Goal: Complete application form

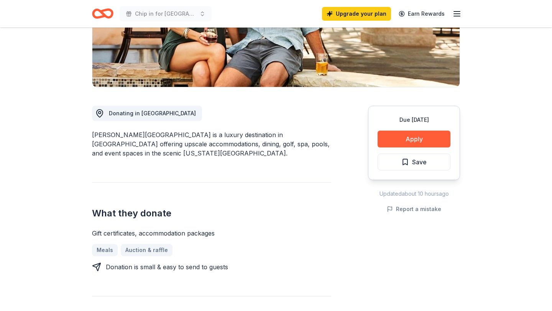
scroll to position [159, 0]
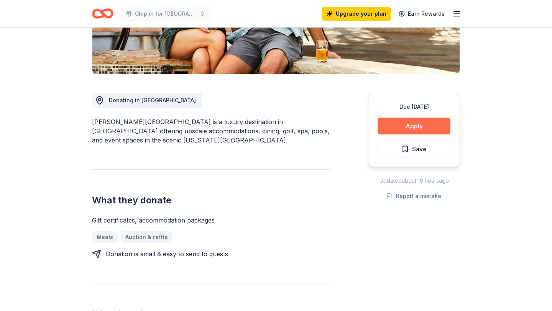
click at [413, 127] on button "Apply" at bounding box center [414, 126] width 73 height 17
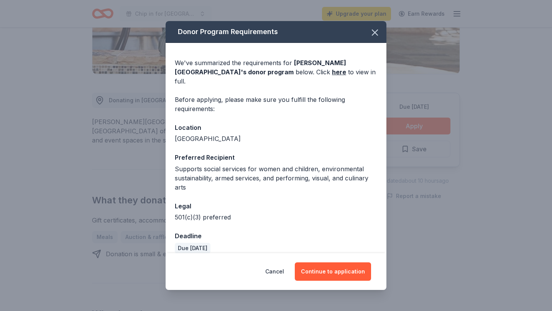
scroll to position [0, 0]
click at [330, 270] on button "Continue to application" at bounding box center [333, 272] width 76 height 18
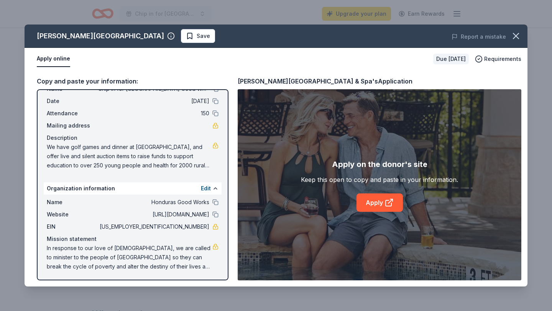
scroll to position [28, 0]
click at [208, 187] on button "Edit" at bounding box center [206, 187] width 10 height 9
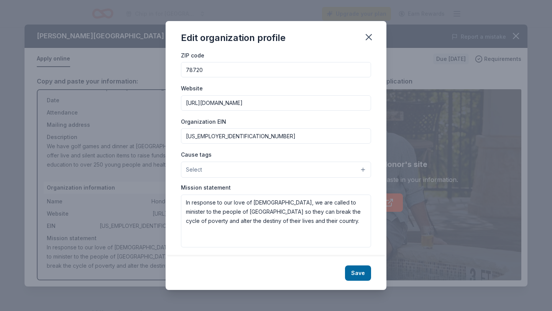
scroll to position [50, 0]
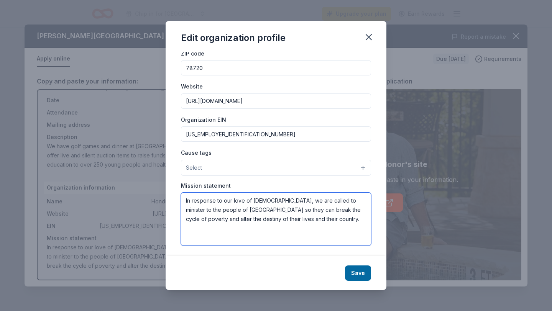
drag, startPoint x: 294, startPoint y: 220, endPoint x: 183, endPoint y: 197, distance: 113.1
click at [182, 197] on textarea "In response to our love of [DEMOGRAPHIC_DATA], we are called to minister to the…" at bounding box center [276, 219] width 190 height 53
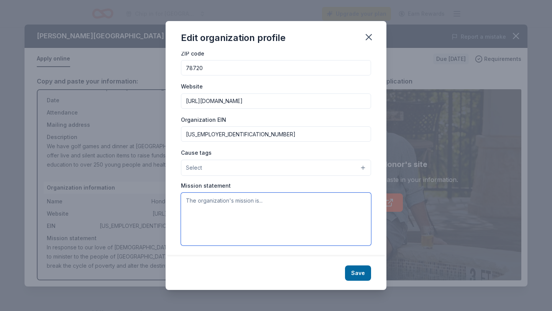
paste textarea "By working in partnership with our Honduran brothers and sisters, Honduras Good…"
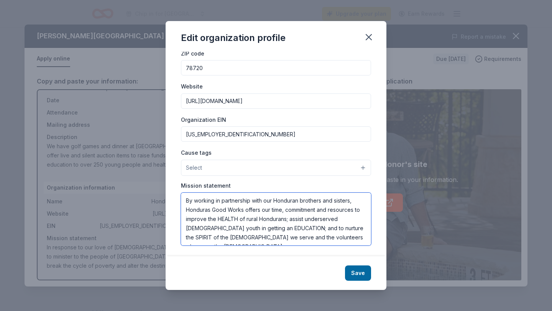
scroll to position [51, 0]
type textarea "By working in partnership with our Honduran brothers and sisters, Honduras Good…"
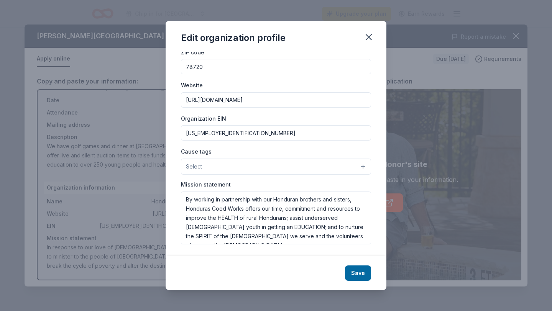
click at [361, 166] on button "Select" at bounding box center [276, 167] width 190 height 16
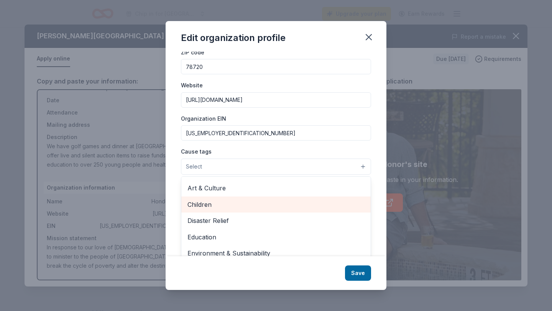
scroll to position [20, 0]
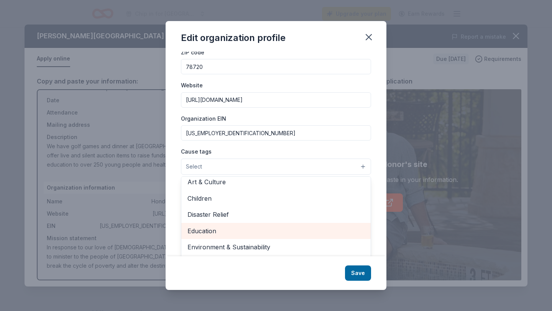
click at [203, 232] on span "Education" at bounding box center [275, 231] width 177 height 10
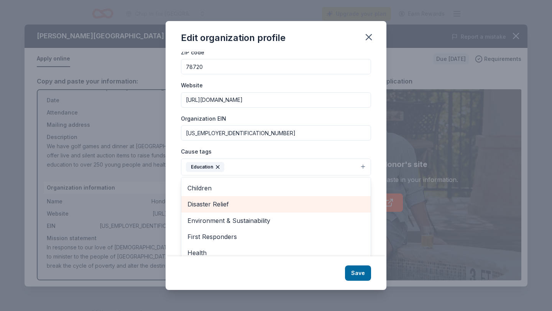
scroll to position [43, 0]
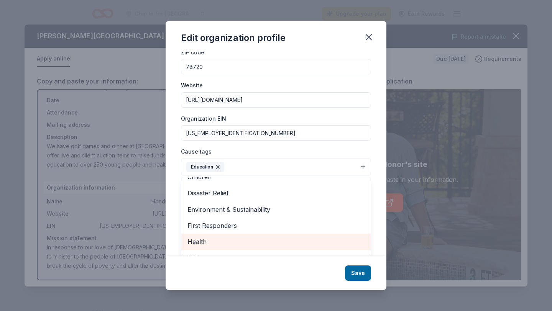
click at [203, 240] on span "Health" at bounding box center [275, 242] width 177 height 10
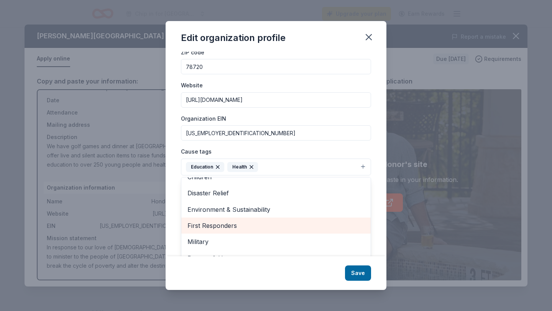
scroll to position [74, 0]
click at [224, 226] on span "Poverty & Hunger" at bounding box center [275, 227] width 177 height 10
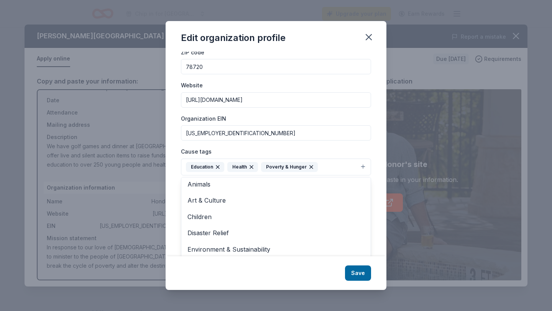
scroll to position [0, 0]
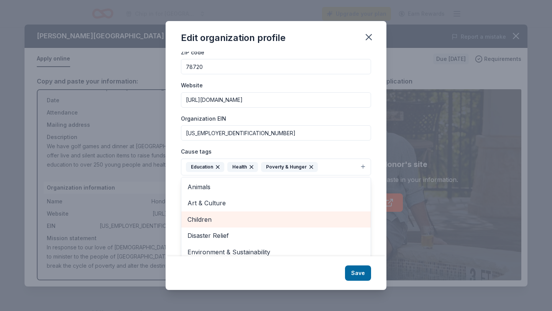
click at [192, 219] on span "Children" at bounding box center [275, 220] width 177 height 10
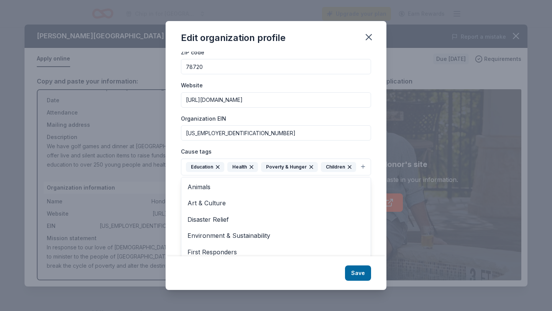
click at [361, 275] on div "Edit organization profile Changes made here will be reflected on your Account. …" at bounding box center [276, 155] width 221 height 269
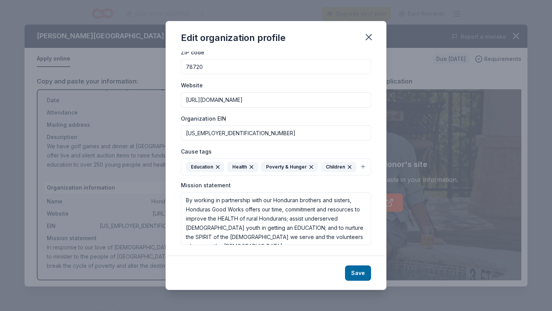
scroll to position [52, 0]
click at [368, 37] on icon "button" at bounding box center [368, 36] width 5 height 5
click at [358, 274] on button "Save" at bounding box center [358, 273] width 26 height 15
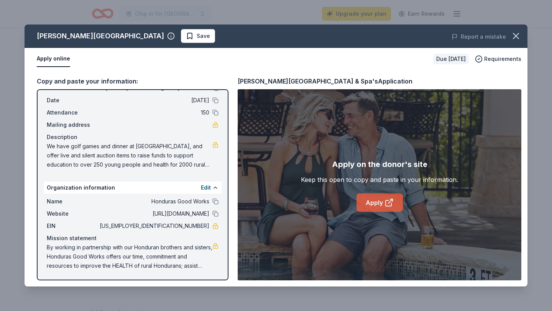
click at [374, 202] on link "Apply" at bounding box center [379, 203] width 46 height 18
